Goal: Task Accomplishment & Management: Use online tool/utility

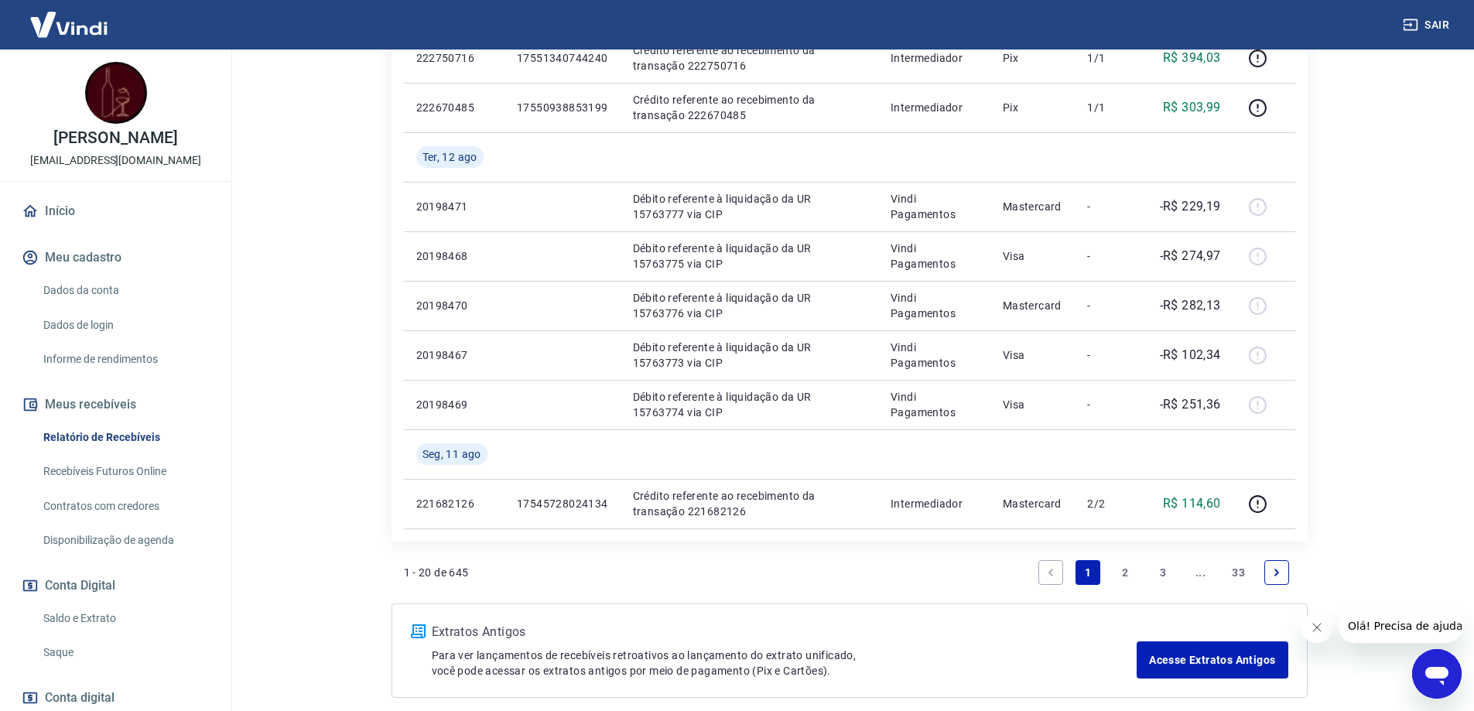
scroll to position [1238, 0]
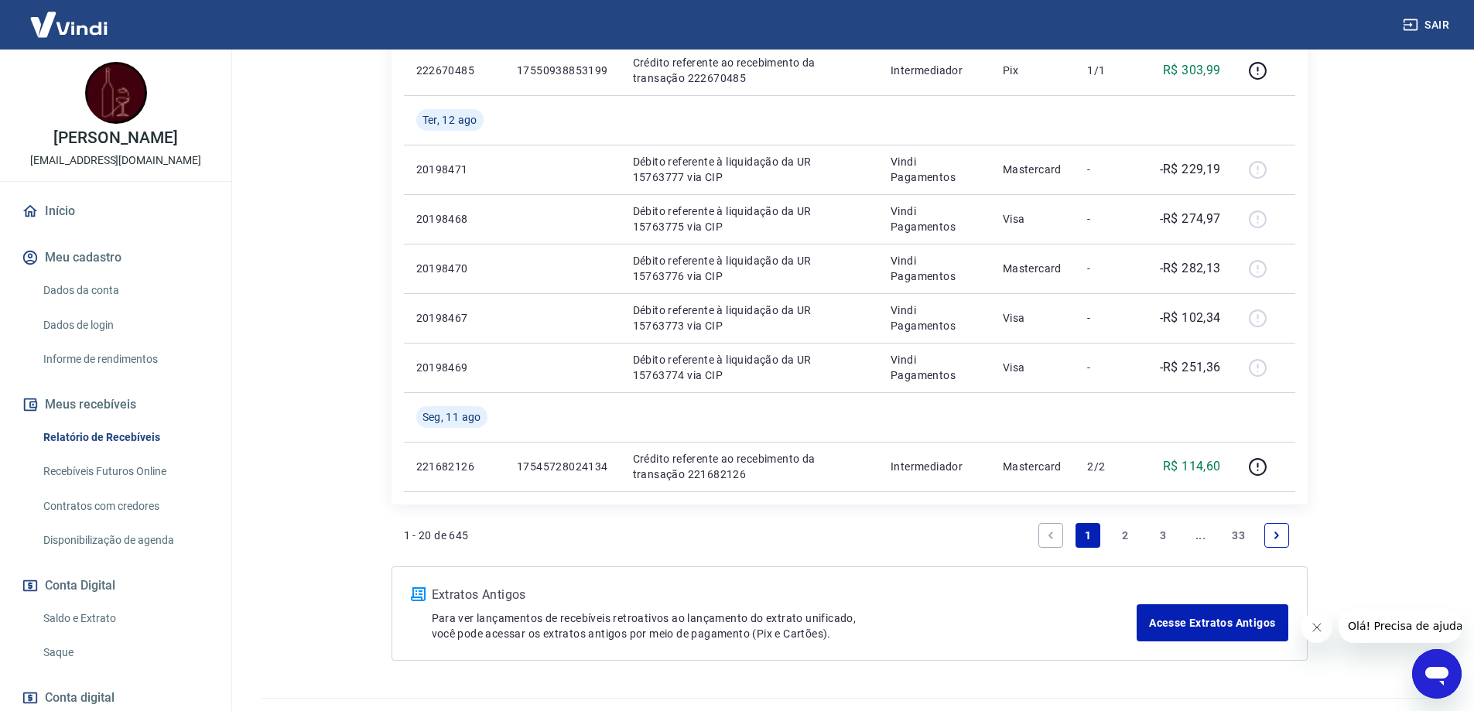
click at [1125, 541] on link "2" at bounding box center [1126, 535] width 25 height 25
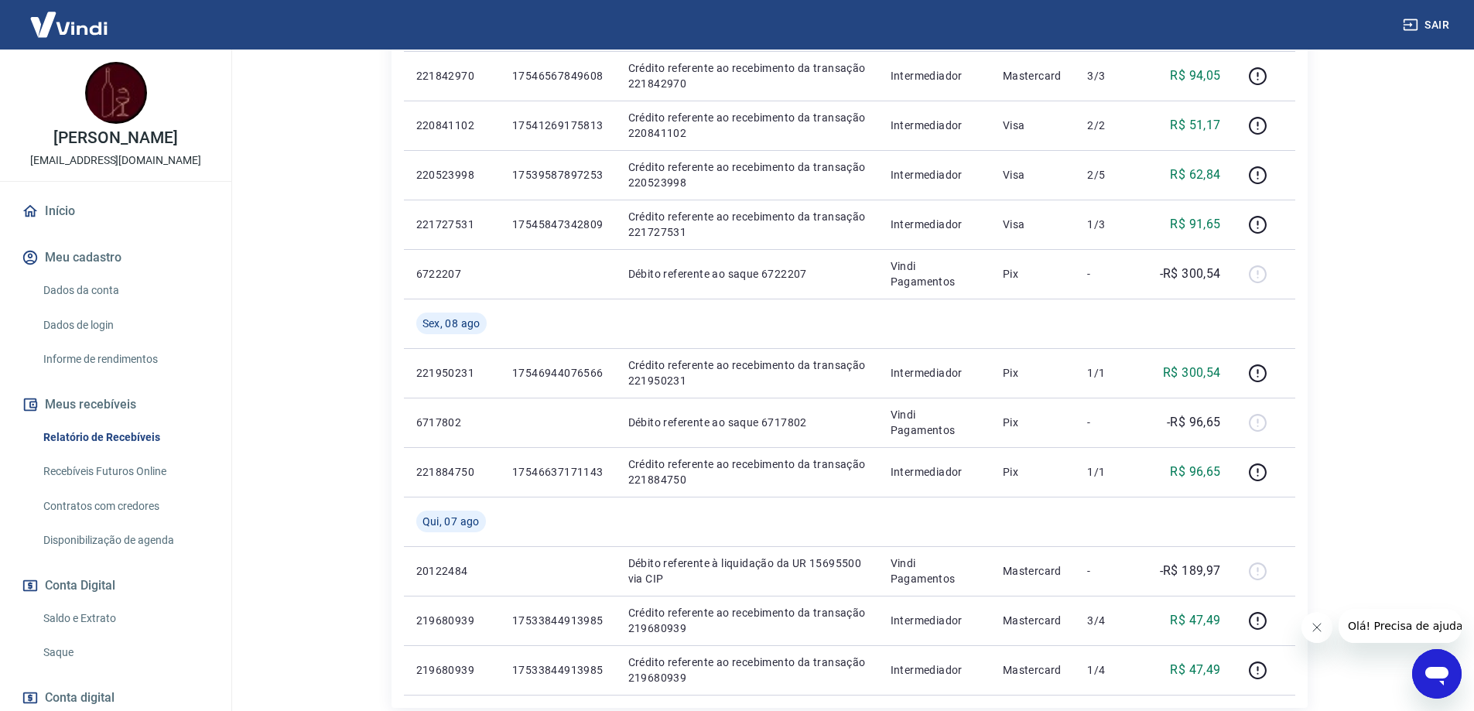
scroll to position [1006, 0]
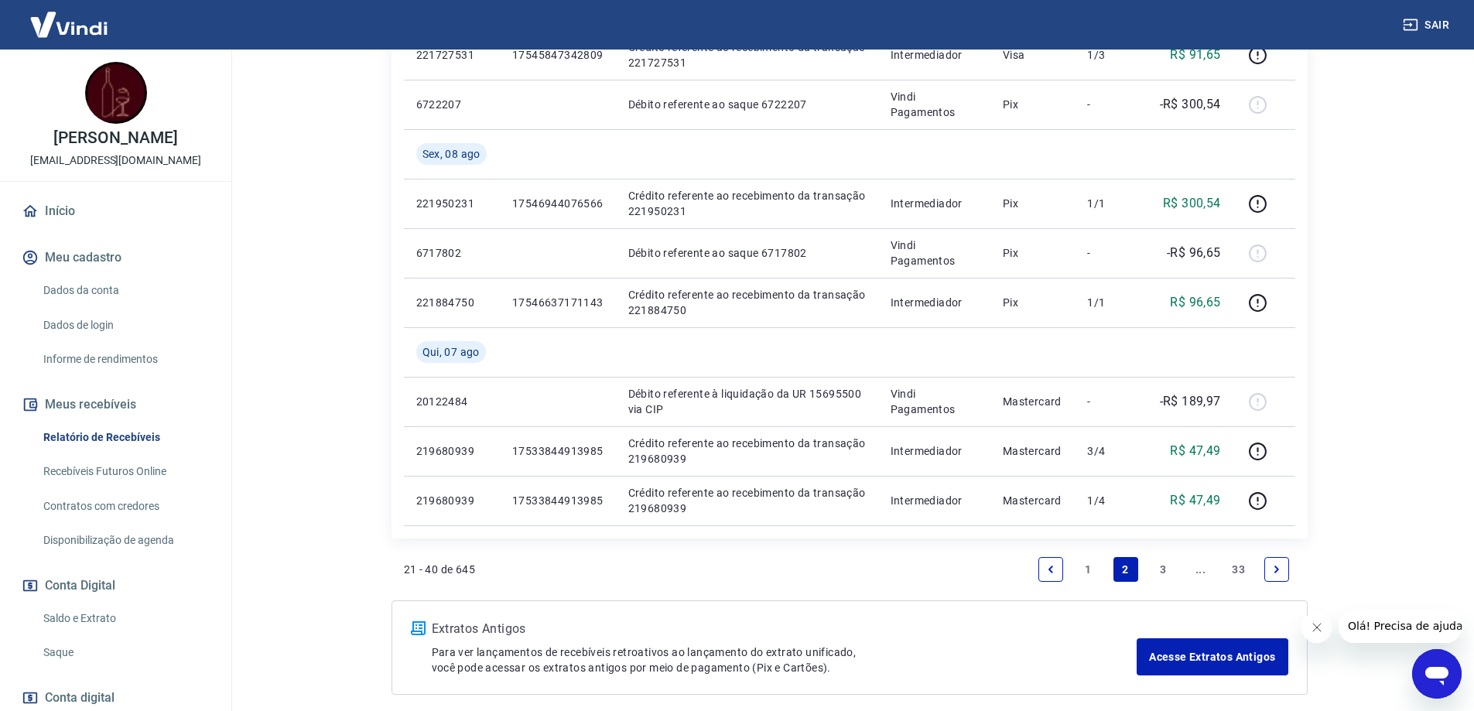
click at [1091, 572] on link "1" at bounding box center [1088, 569] width 25 height 25
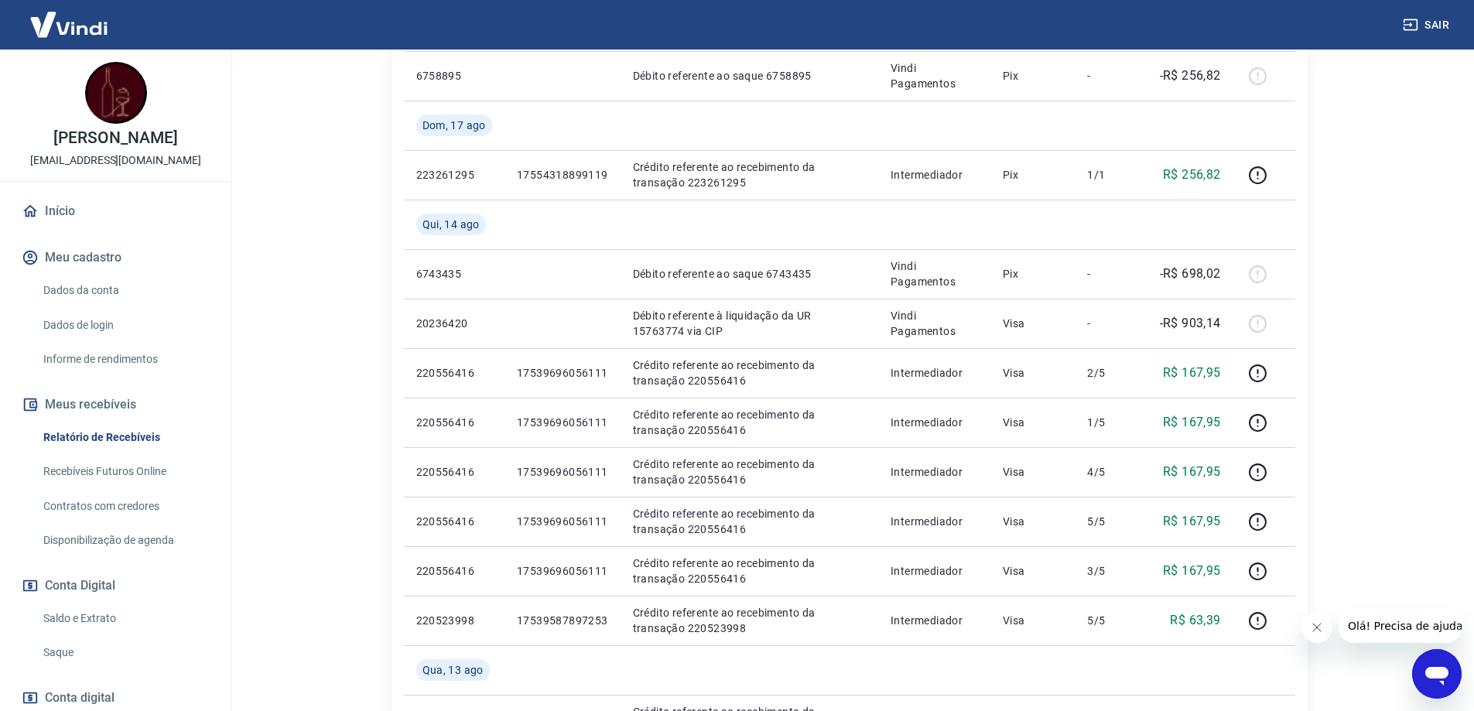
scroll to position [542, 0]
click at [66, 635] on link "Saldo e Extrato" at bounding box center [125, 619] width 176 height 32
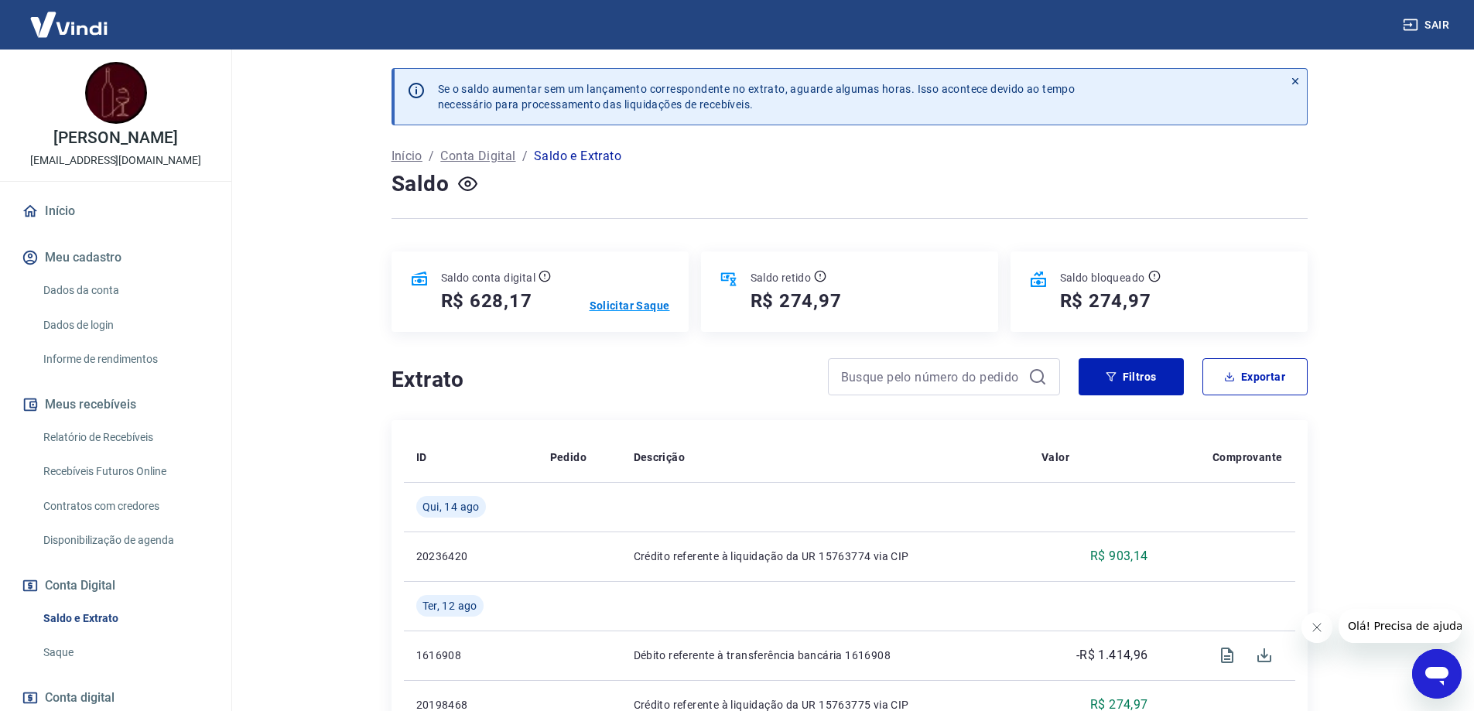
click at [616, 305] on p "Solicitar Saque" at bounding box center [630, 305] width 80 height 15
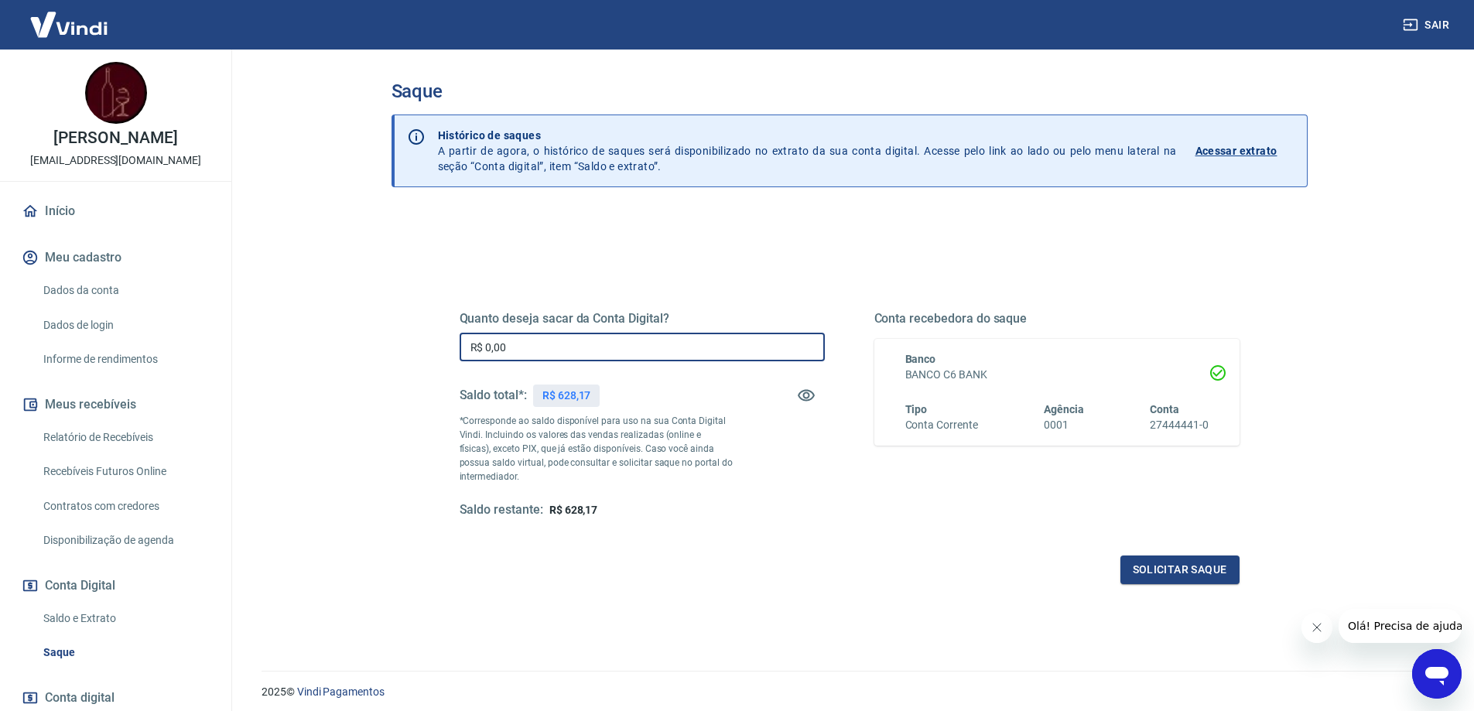
drag, startPoint x: 508, startPoint y: 341, endPoint x: 416, endPoint y: 335, distance: 91.5
click at [429, 340] on div "Quanto deseja sacar da Conta Digital? R$ 0,00 ​ Saldo total*: R$ 628,17 *Corres…" at bounding box center [850, 423] width 854 height 360
type input "R$ 628,17"
click at [1190, 574] on button "Solicitar saque" at bounding box center [1180, 570] width 119 height 29
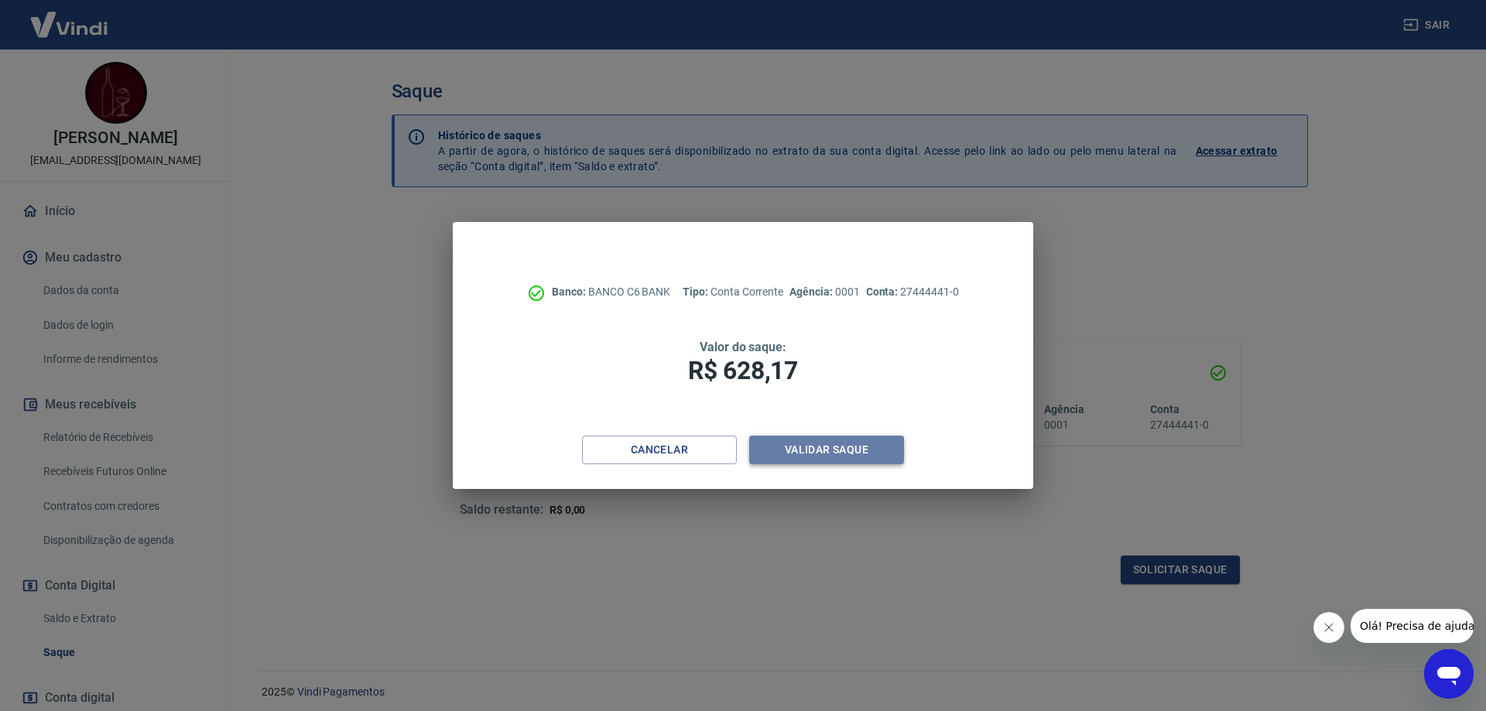
click at [857, 460] on button "Validar saque" at bounding box center [826, 450] width 155 height 29
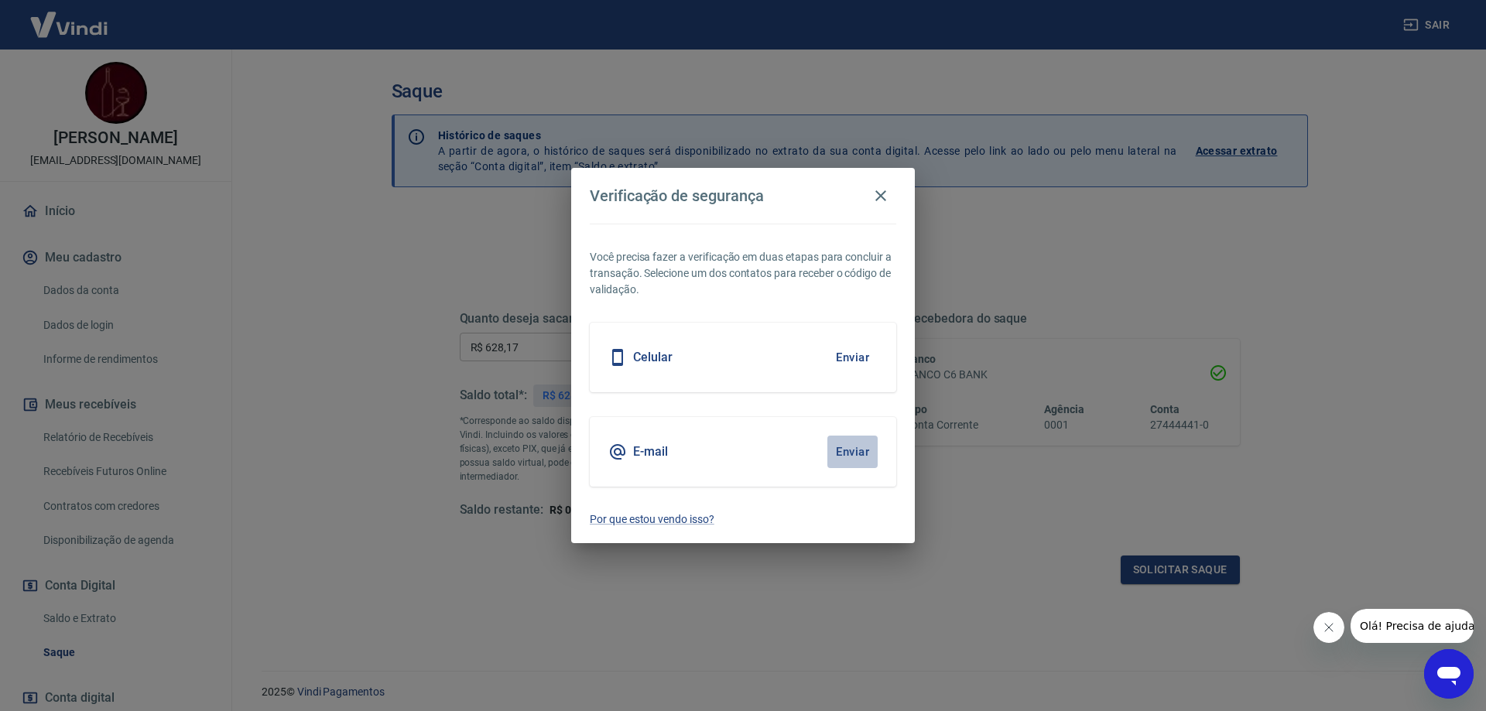
click at [859, 455] on button "Enviar" at bounding box center [852, 452] width 50 height 33
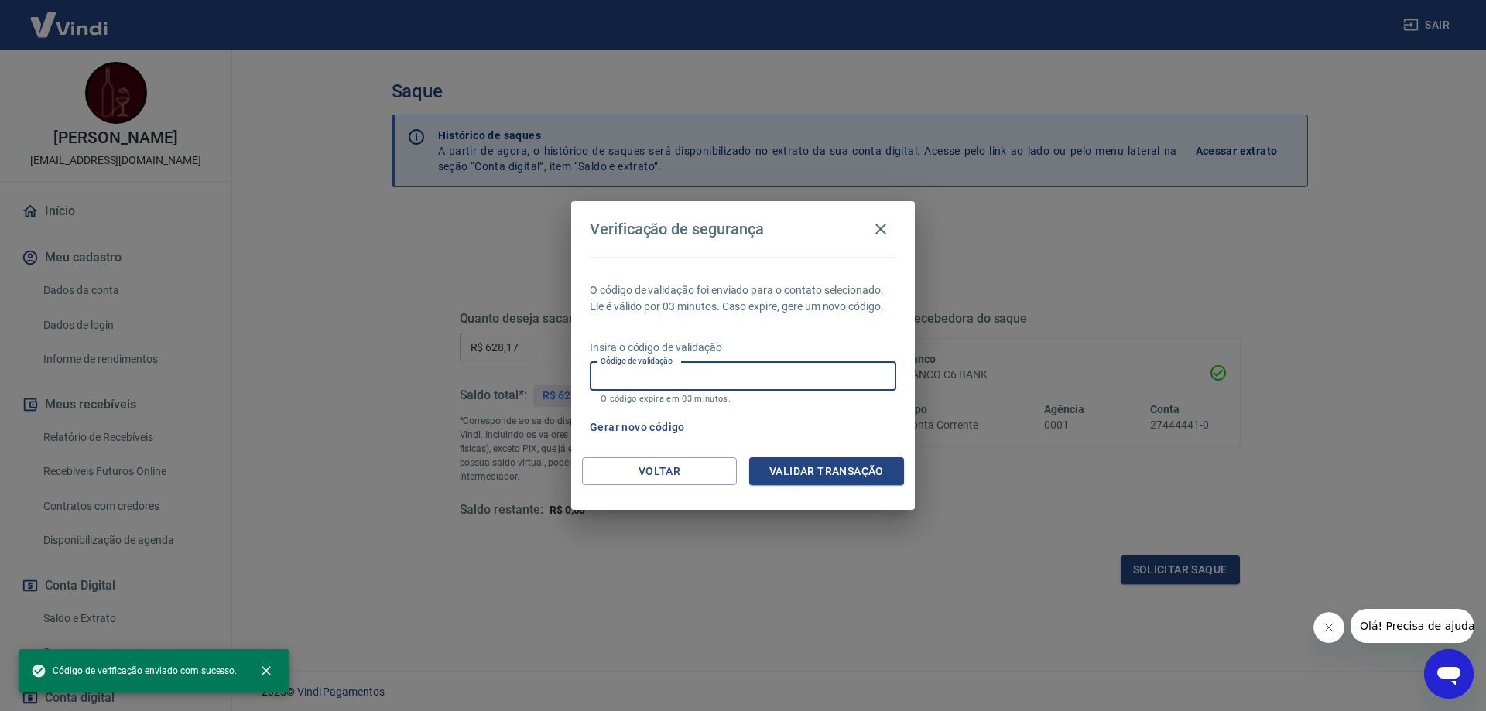
click at [638, 368] on div "Código de validação Código de validação O código expira em 03 minutos." at bounding box center [743, 383] width 306 height 42
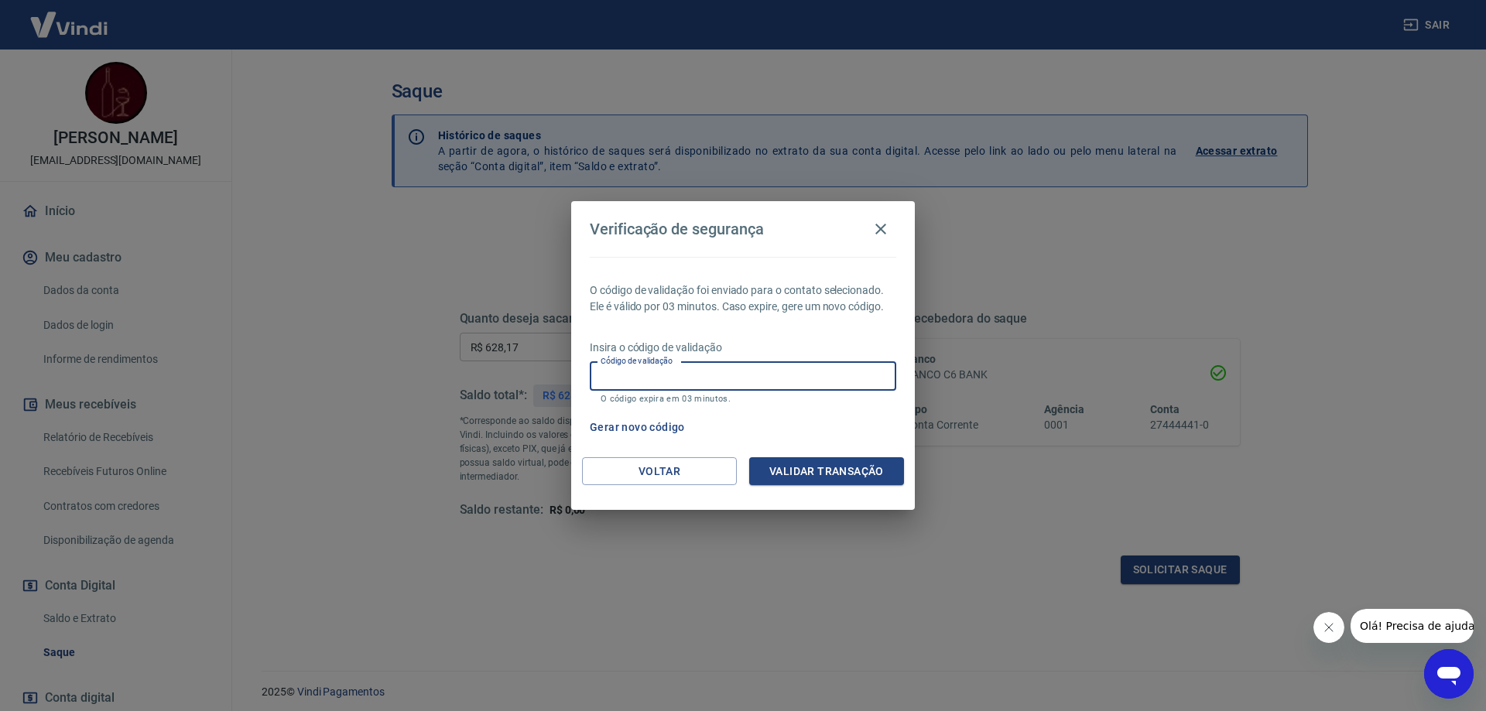
paste input "577708"
type input "577708"
click at [805, 471] on button "Validar transação" at bounding box center [826, 471] width 155 height 29
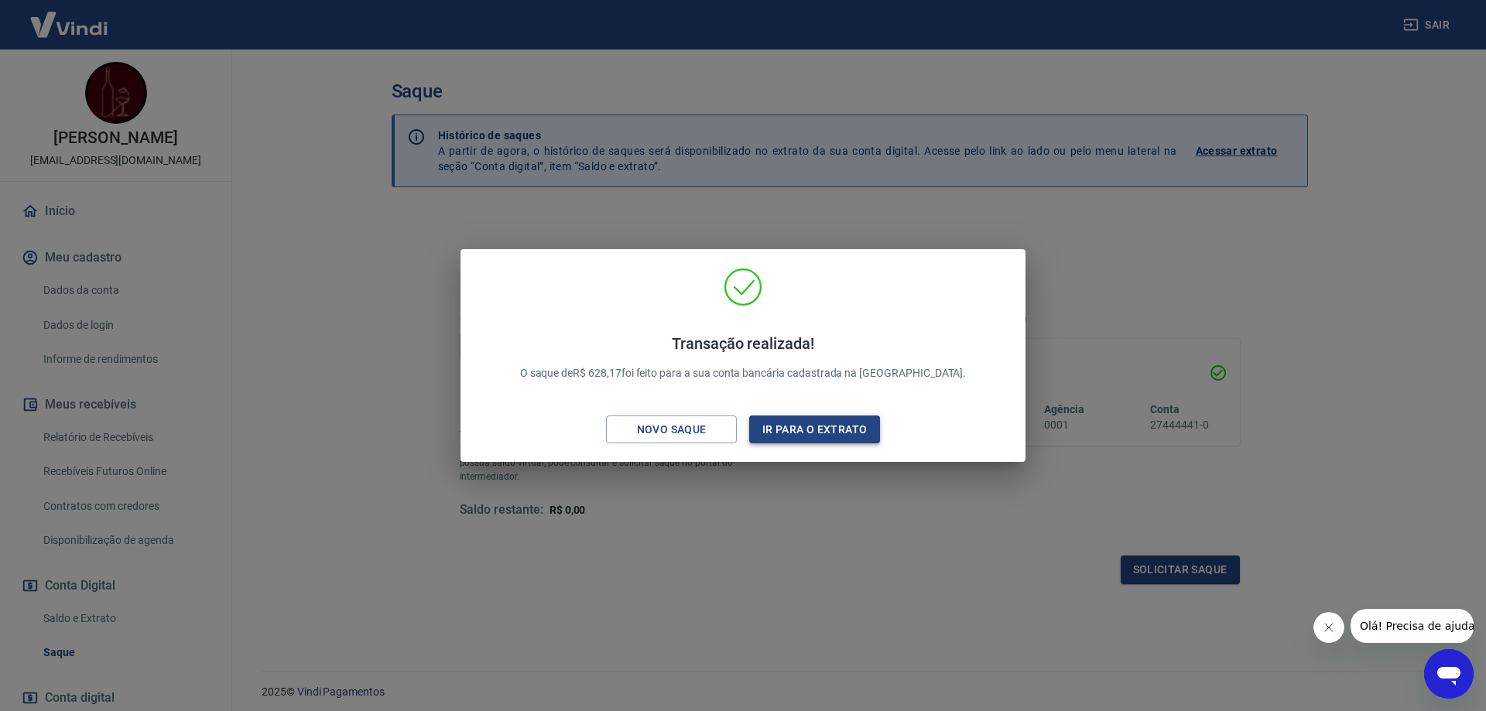
click at [783, 428] on button "Ir para o extrato" at bounding box center [814, 430] width 131 height 29
